Goal: Task Accomplishment & Management: Complete application form

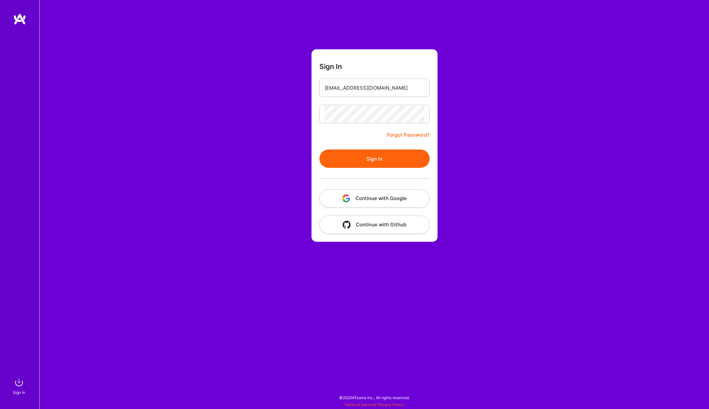
click at [369, 162] on button "Sign In" at bounding box center [374, 158] width 110 height 18
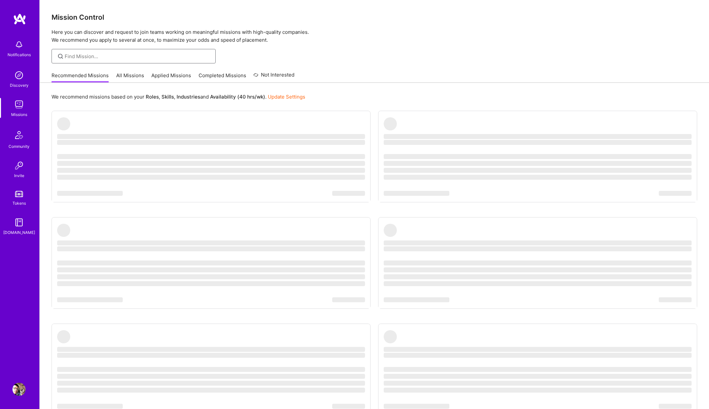
click at [142, 54] on input at bounding box center [138, 56] width 146 height 7
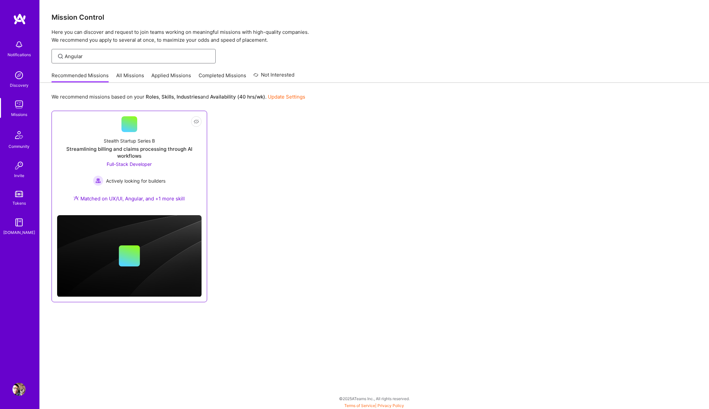
type input "Angular"
click at [157, 129] on link "Not Interested Stealth Startup Series B Streamlining billing and claims process…" at bounding box center [129, 163] width 144 height 94
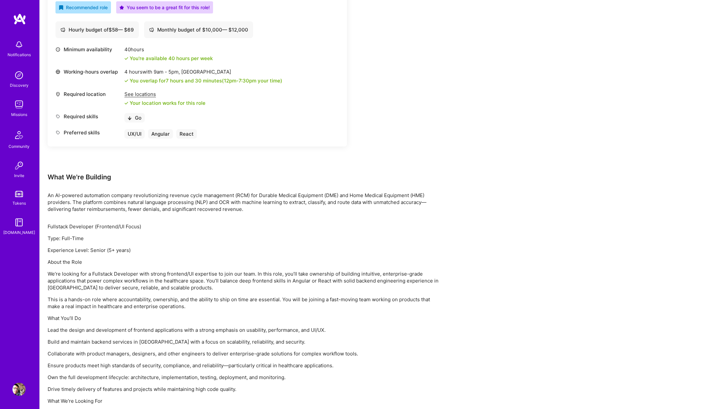
scroll to position [346, 0]
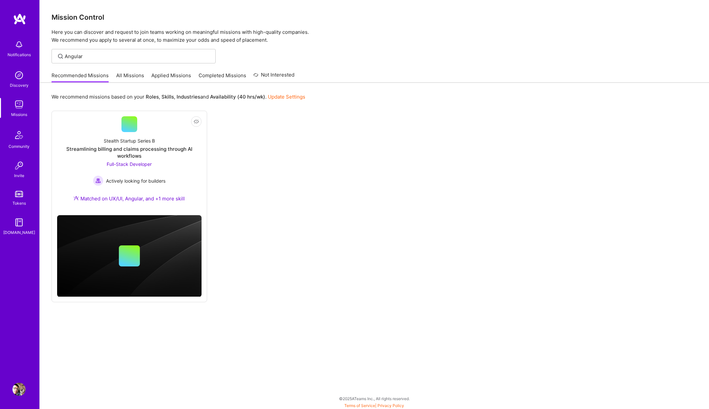
click at [124, 73] on link "All Missions" at bounding box center [130, 77] width 28 height 11
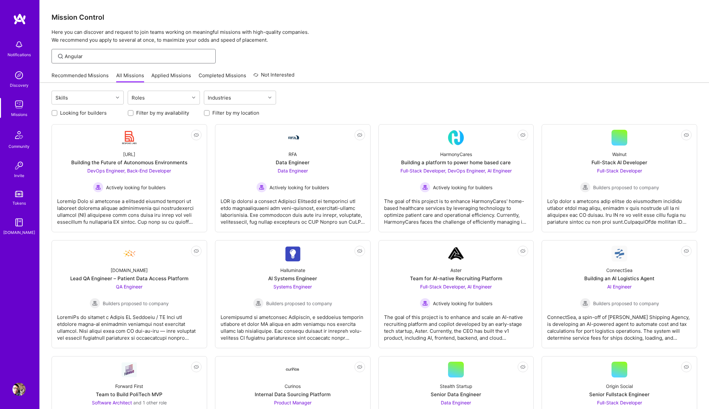
click at [124, 57] on input "Angular" at bounding box center [138, 56] width 146 height 7
click at [173, 76] on link "Applied Missions" at bounding box center [171, 77] width 40 height 11
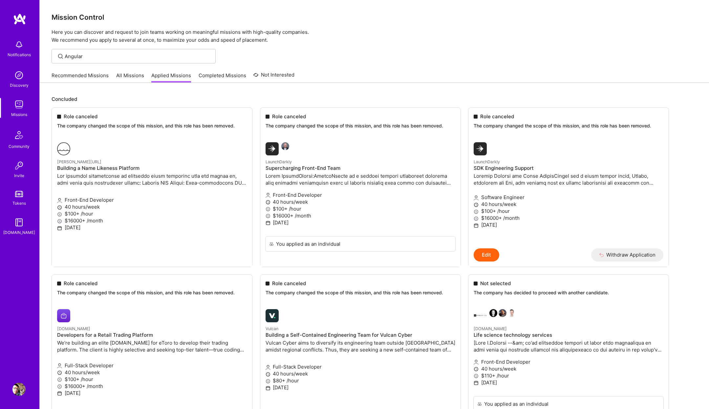
click at [130, 71] on div "Recommended Missions All Missions Applied Missions Completed Missions Not Inter…" at bounding box center [173, 75] width 243 height 14
click at [131, 76] on link "All Missions" at bounding box center [130, 77] width 28 height 11
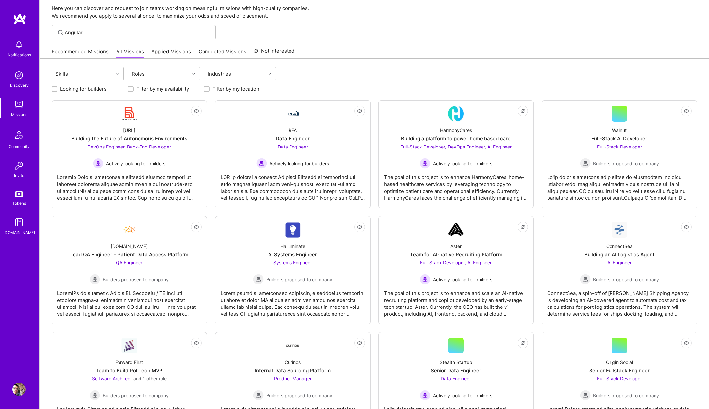
scroll to position [22, 0]
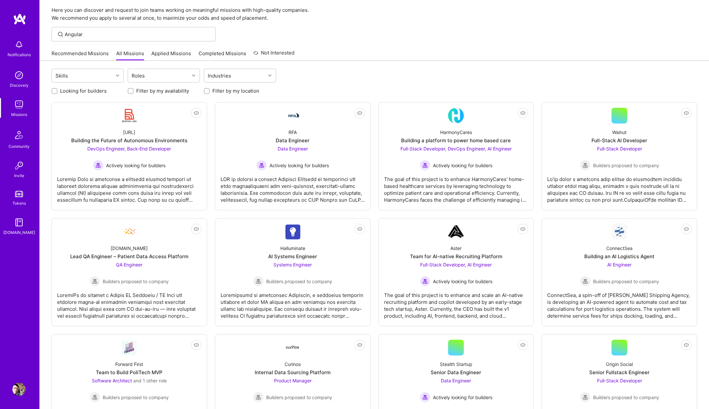
click at [84, 48] on div "Recommended Missions All Missions Applied Missions Completed Missions Not Inter…" at bounding box center [173, 53] width 243 height 14
click at [85, 54] on link "Recommended Missions" at bounding box center [80, 55] width 57 height 11
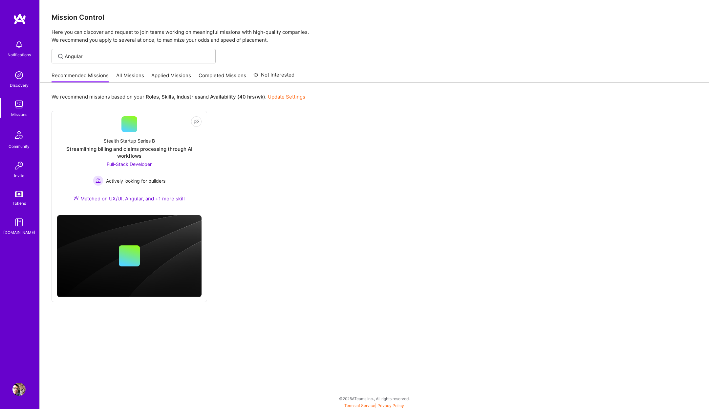
click at [128, 76] on link "All Missions" at bounding box center [130, 77] width 28 height 11
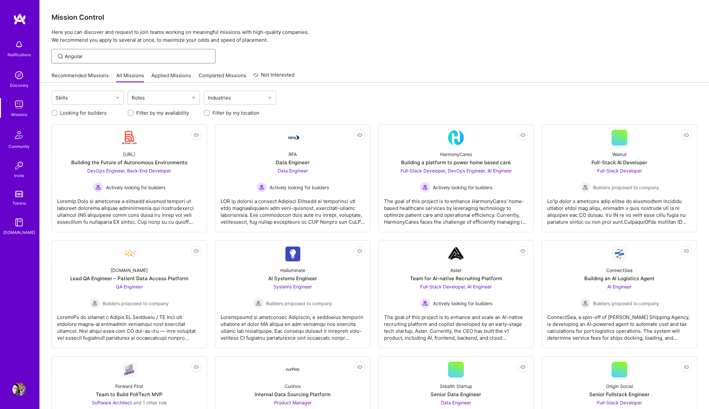
click at [115, 53] on input "Angular" at bounding box center [138, 56] width 146 height 7
type input "[PERSON_NAME]"
click at [127, 57] on input "[PERSON_NAME]" at bounding box center [138, 56] width 146 height 7
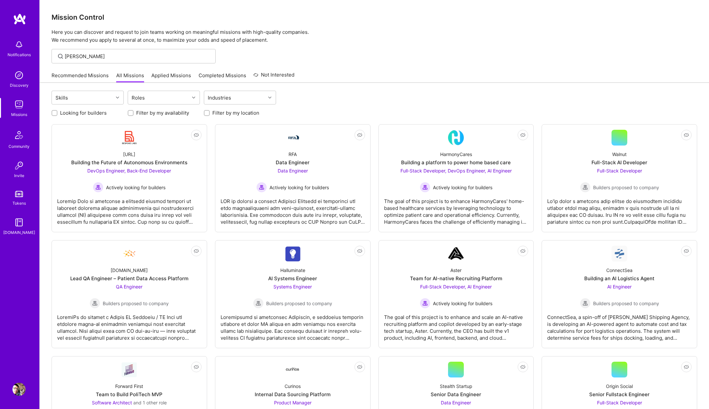
click at [100, 71] on div "Recommended Missions All Missions Applied Missions Completed Missions Not Inter…" at bounding box center [173, 75] width 243 height 14
click at [100, 76] on link "Recommended Missions" at bounding box center [80, 77] width 57 height 11
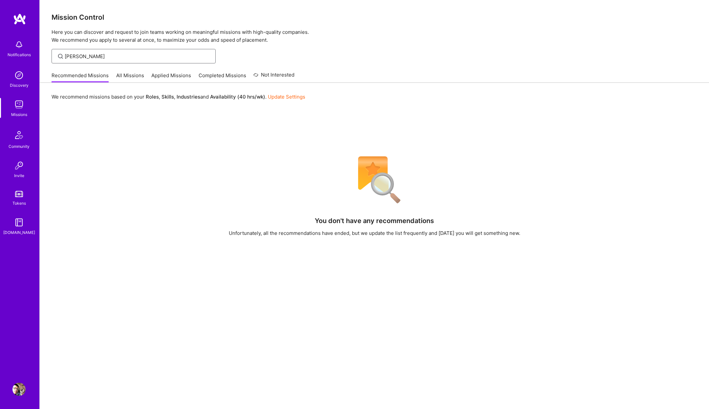
click at [117, 55] on input "[PERSON_NAME]" at bounding box center [138, 56] width 146 height 7
type input "[PERSON_NAME]"
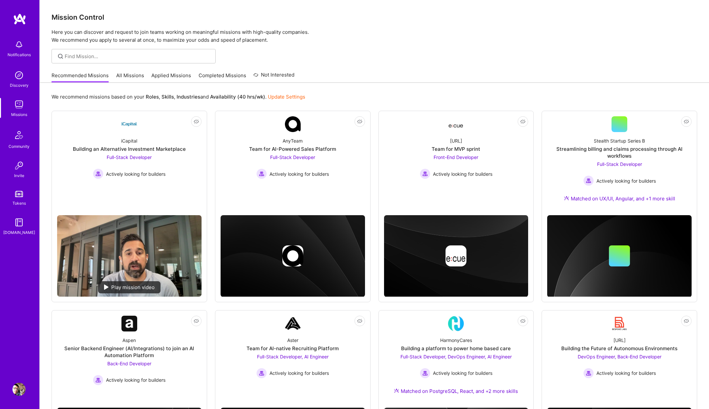
click at [129, 76] on link "All Missions" at bounding box center [130, 77] width 28 height 11
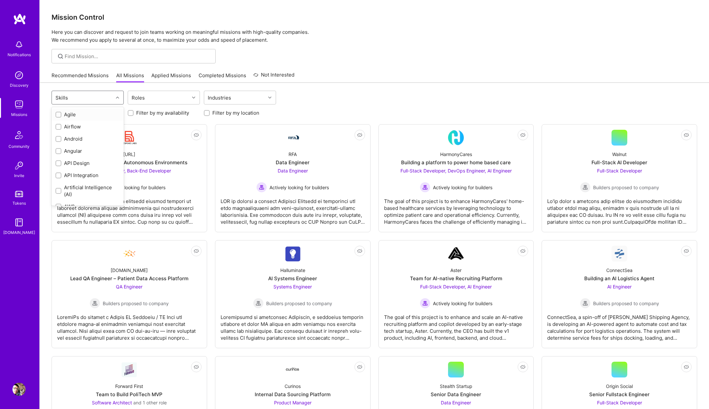
click at [103, 100] on div "Skills" at bounding box center [82, 97] width 61 height 13
type input "Angu"
click at [72, 119] on div "Angular" at bounding box center [88, 114] width 72 height 12
checkbox input "true"
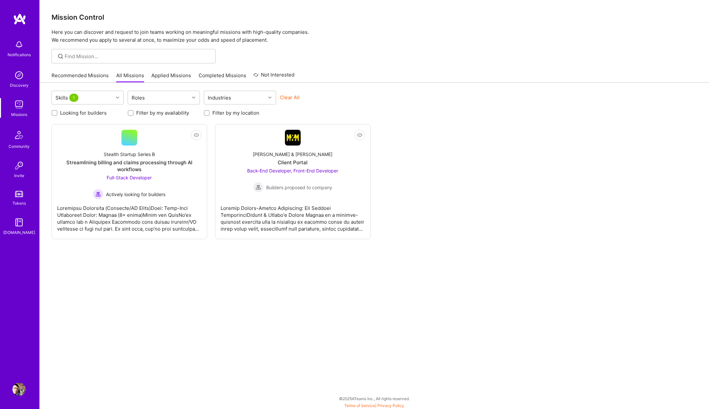
click at [418, 94] on div "Skills 1 Roles Industries Clear All" at bounding box center [375, 98] width 646 height 15
click at [318, 142] on link "Not Interested [PERSON_NAME] & [PERSON_NAME] Client Portal Back-End Developer, …" at bounding box center [293, 182] width 144 height 104
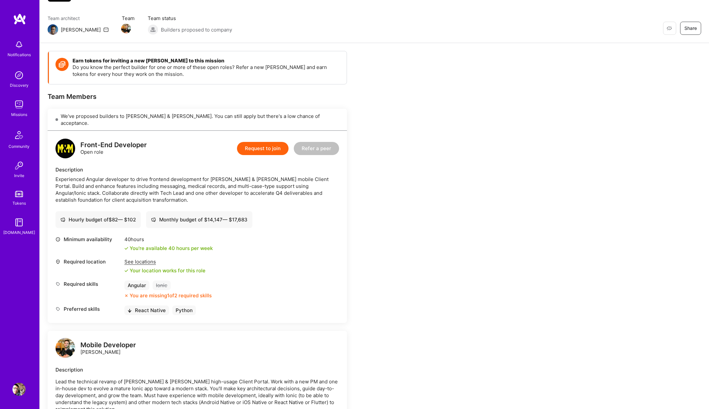
scroll to position [46, 0]
click at [274, 141] on button "Request to join" at bounding box center [263, 147] width 52 height 13
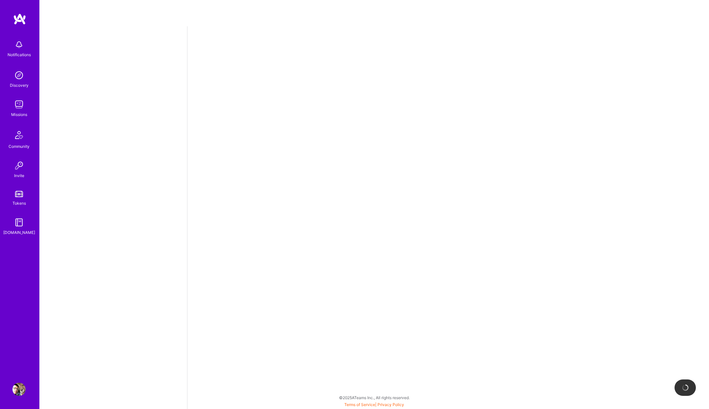
select select "CA"
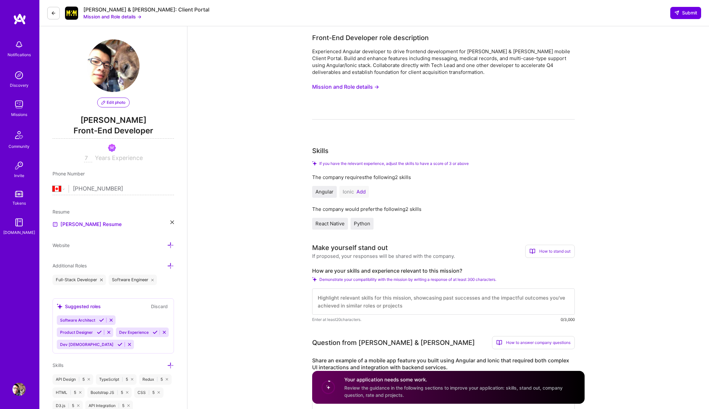
click at [55, 12] on icon at bounding box center [53, 13] width 5 height 5
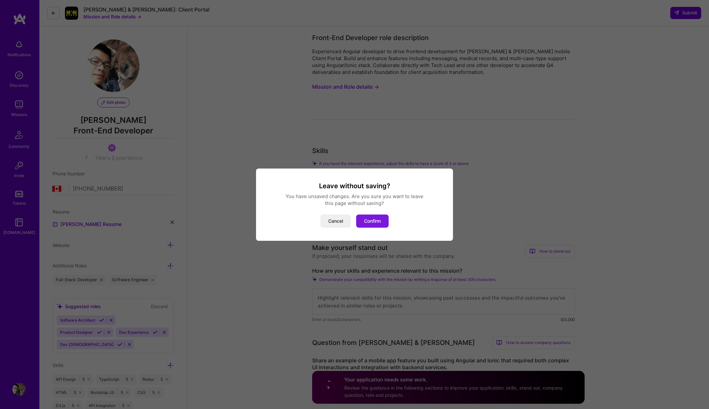
click at [378, 221] on button "Confirm" at bounding box center [372, 220] width 32 height 13
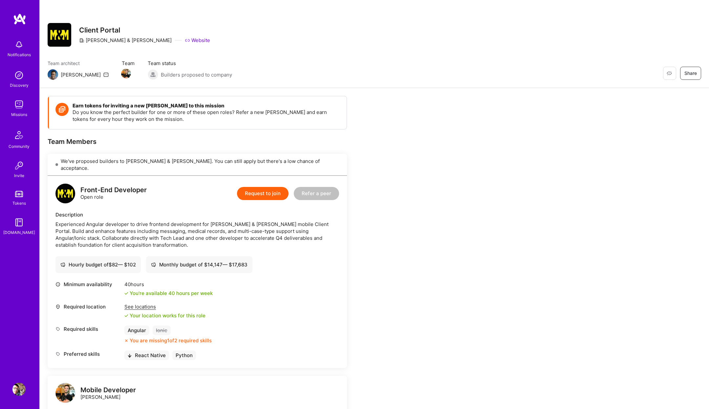
click at [149, 70] on div "Builders proposed to company" at bounding box center [190, 74] width 84 height 11
click at [271, 189] on button "Request to join" at bounding box center [263, 193] width 52 height 13
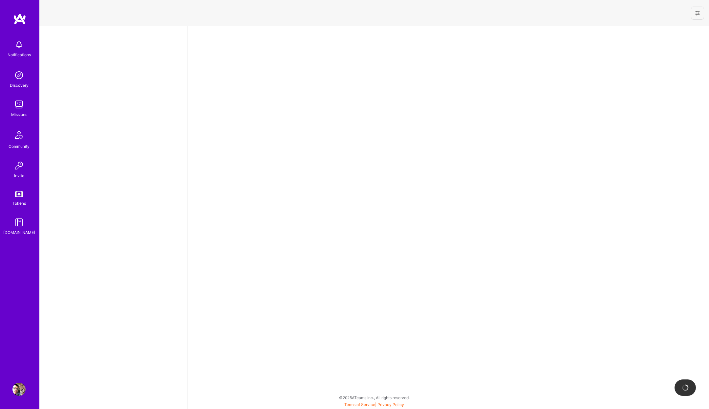
select select "CA"
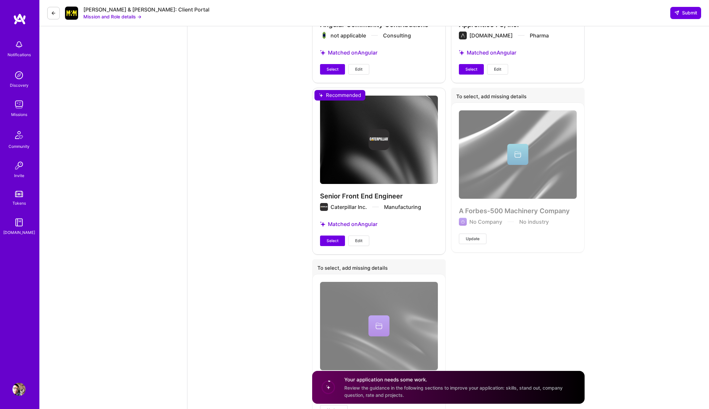
scroll to position [1511, 0]
